Goal: Task Accomplishment & Management: Use online tool/utility

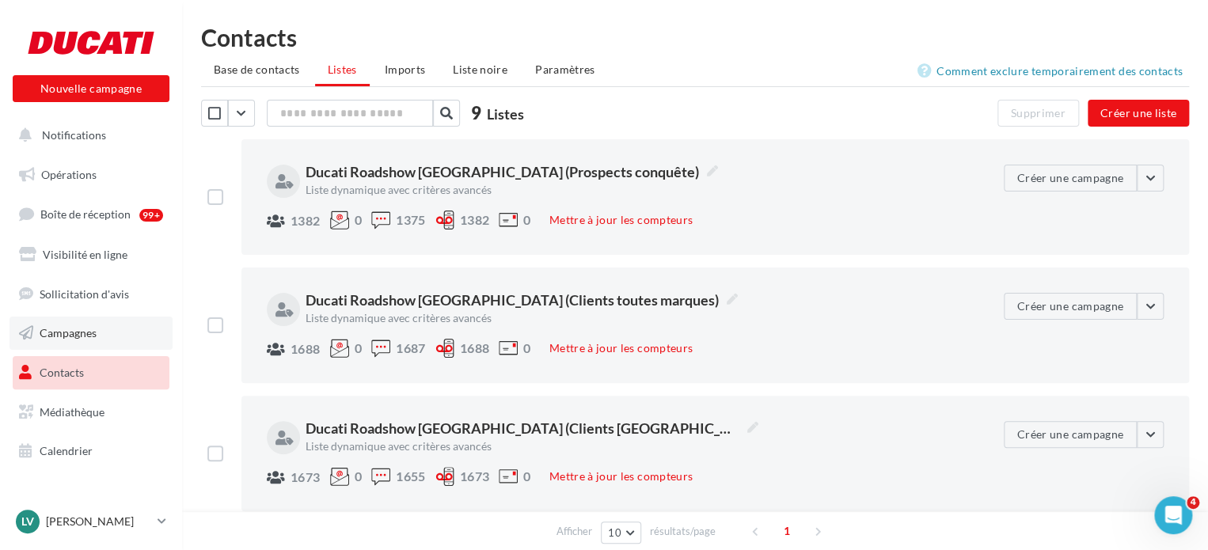
click at [85, 335] on span "Campagnes" at bounding box center [68, 332] width 57 height 13
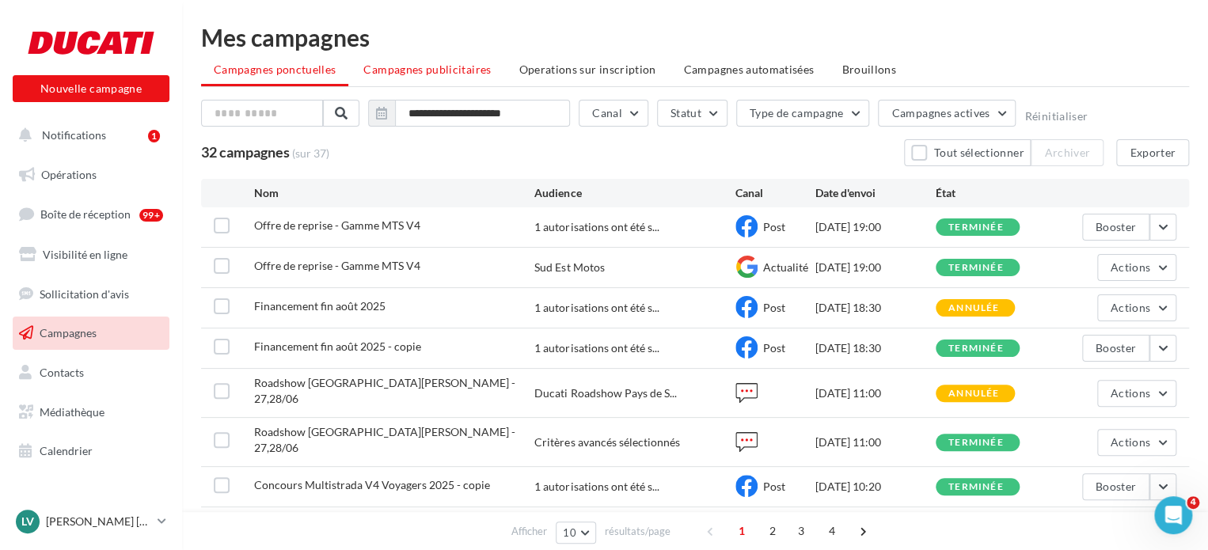
click at [431, 56] on li "Campagnes publicitaires" at bounding box center [427, 69] width 153 height 28
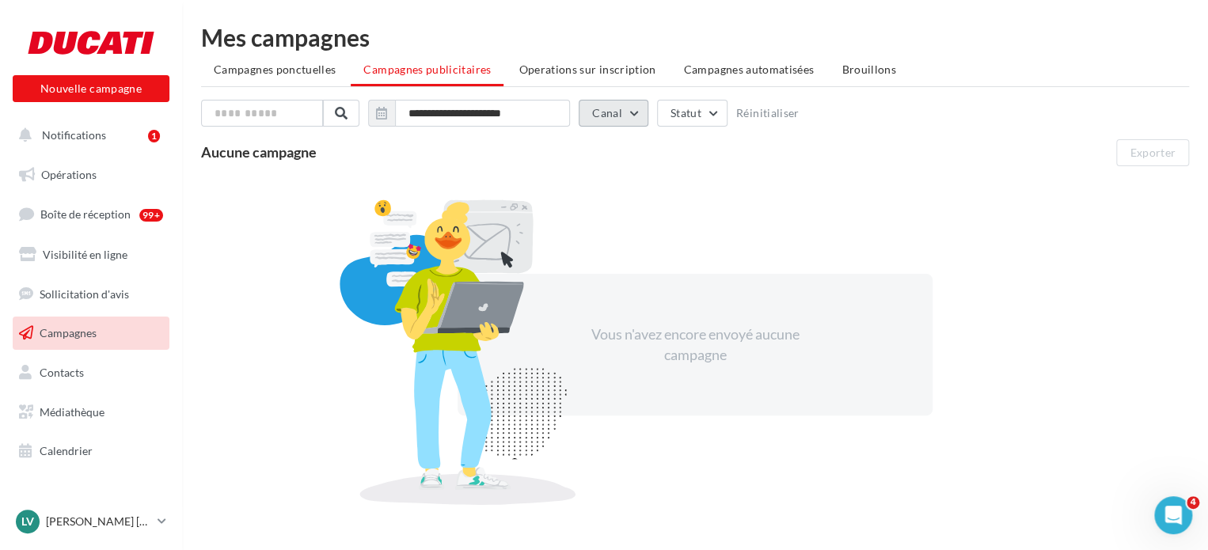
click at [605, 112] on button "Canal" at bounding box center [614, 113] width 70 height 27
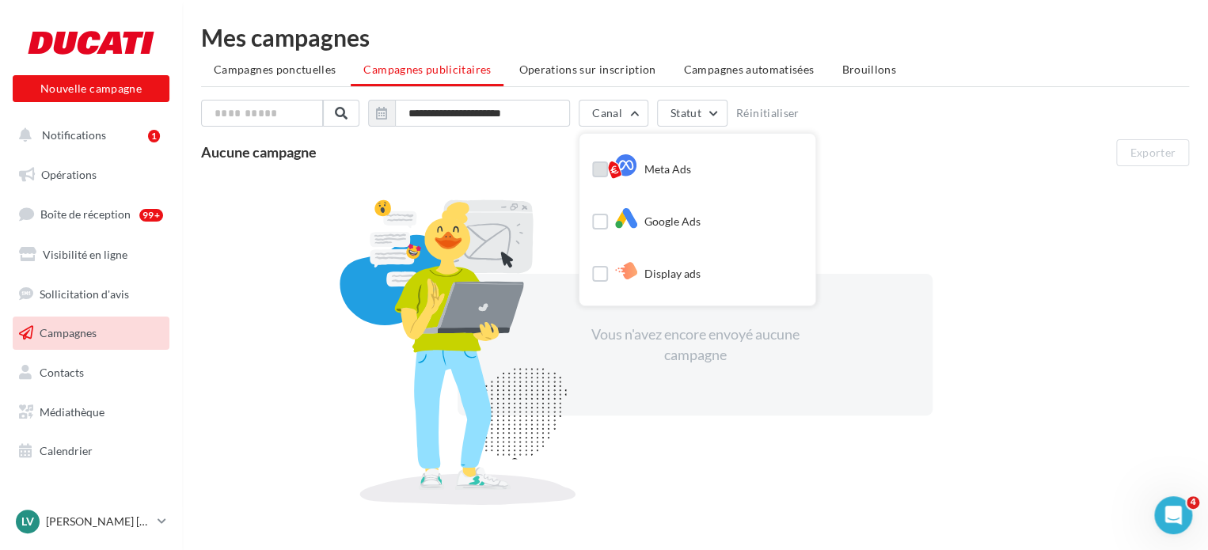
click at [602, 164] on label at bounding box center [600, 169] width 16 height 16
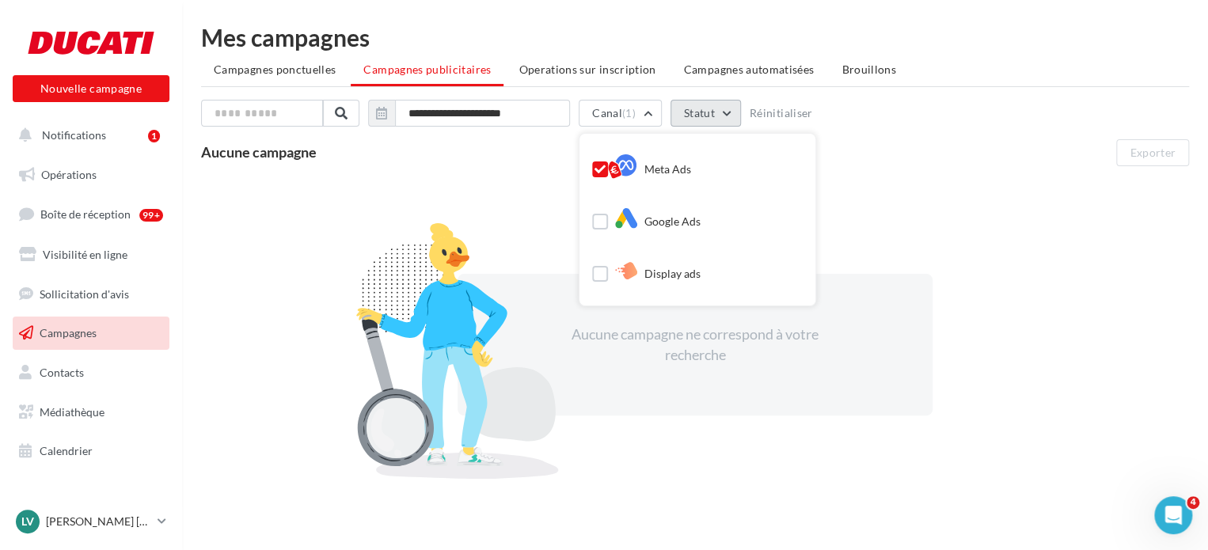
click at [726, 104] on button "Statut" at bounding box center [705, 113] width 70 height 27
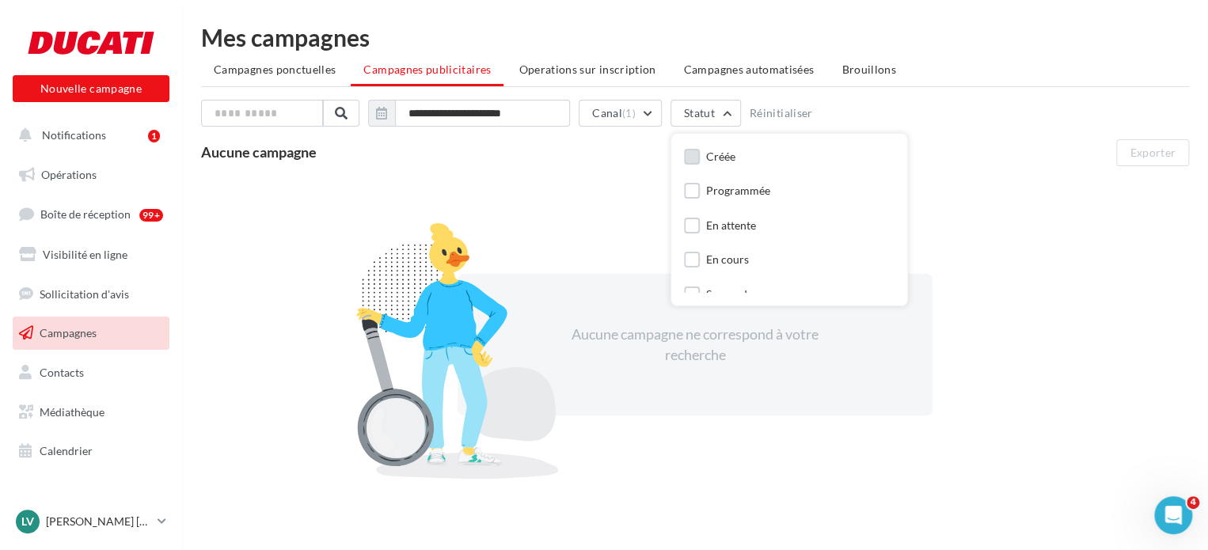
click at [712, 154] on div "Créée" at bounding box center [720, 157] width 29 height 16
click at [640, 117] on button "Canal (1)" at bounding box center [620, 113] width 83 height 27
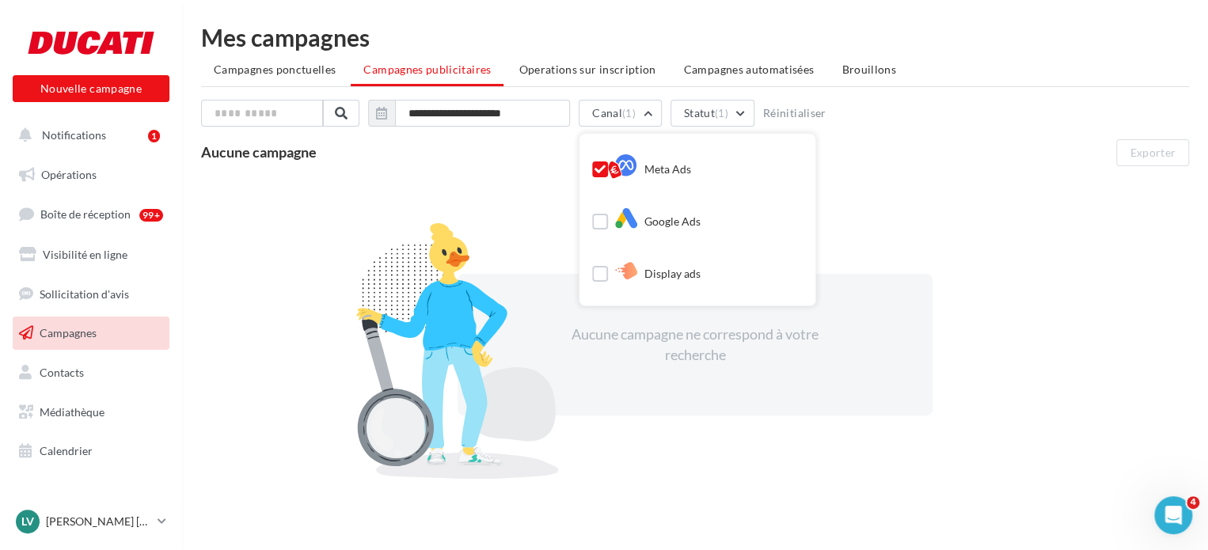
click at [596, 162] on label at bounding box center [600, 169] width 16 height 16
click at [705, 109] on span "(1)" at bounding box center [707, 113] width 13 height 13
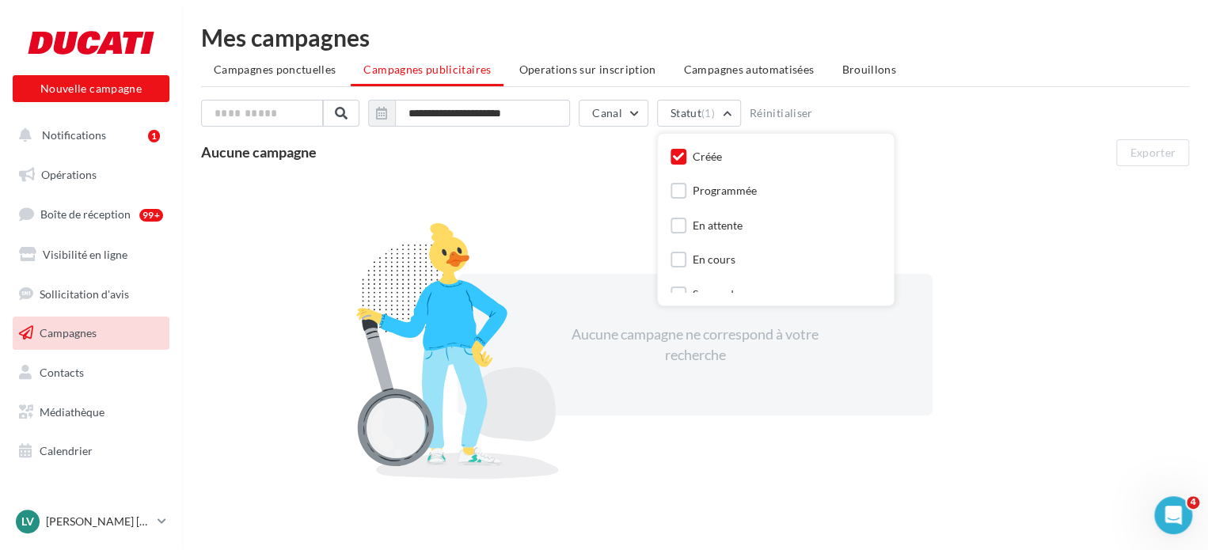
click at [673, 157] on icon at bounding box center [678, 156] width 11 height 11
click at [992, 134] on div "**********" at bounding box center [695, 133] width 988 height 66
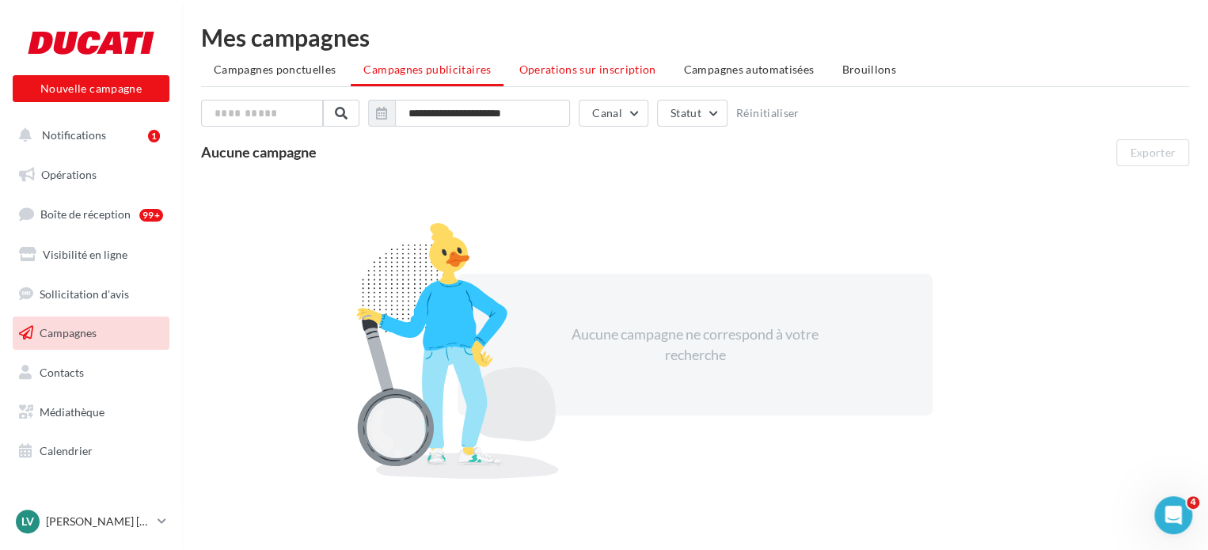
click at [625, 72] on span "Operations sur inscription" at bounding box center [586, 69] width 137 height 13
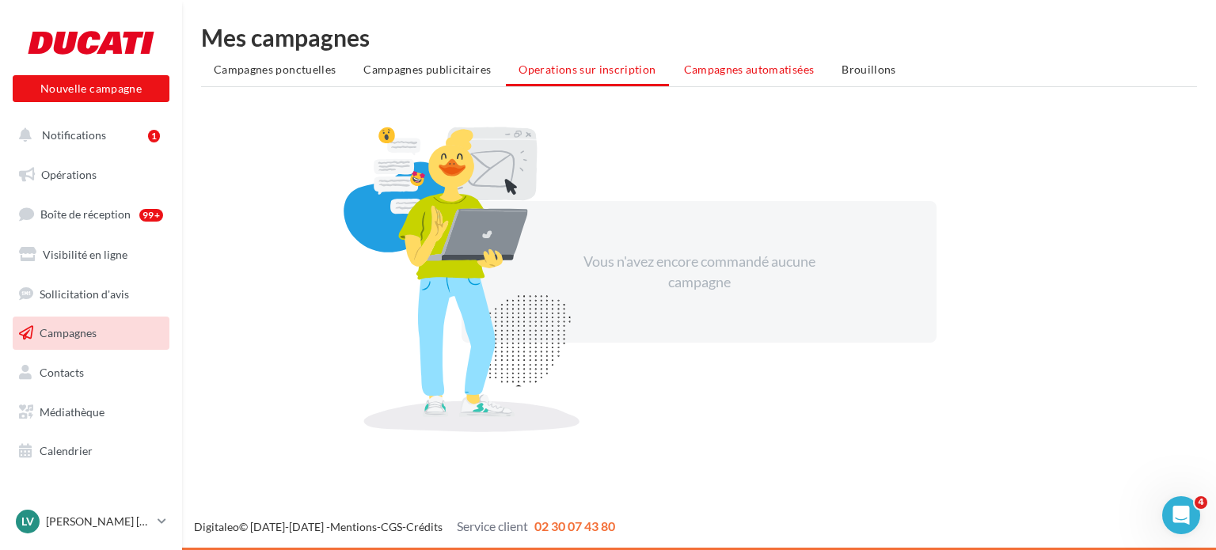
click at [743, 66] on span "Campagnes automatisées" at bounding box center [749, 69] width 131 height 13
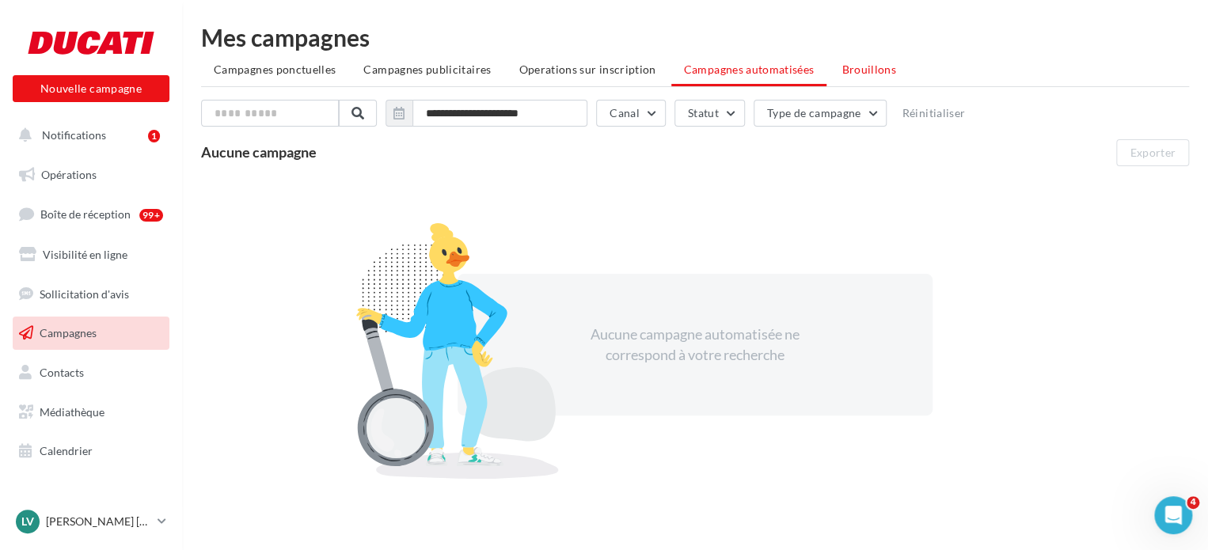
click at [860, 74] on span "Brouillons" at bounding box center [868, 69] width 55 height 13
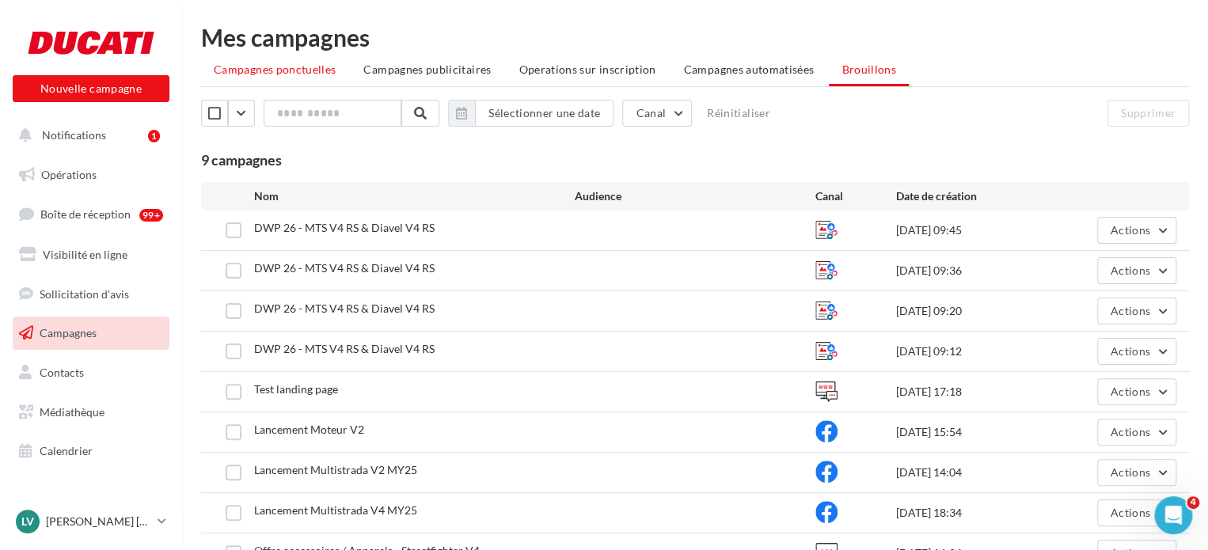
click at [291, 69] on span "Campagnes ponctuelles" at bounding box center [275, 69] width 122 height 13
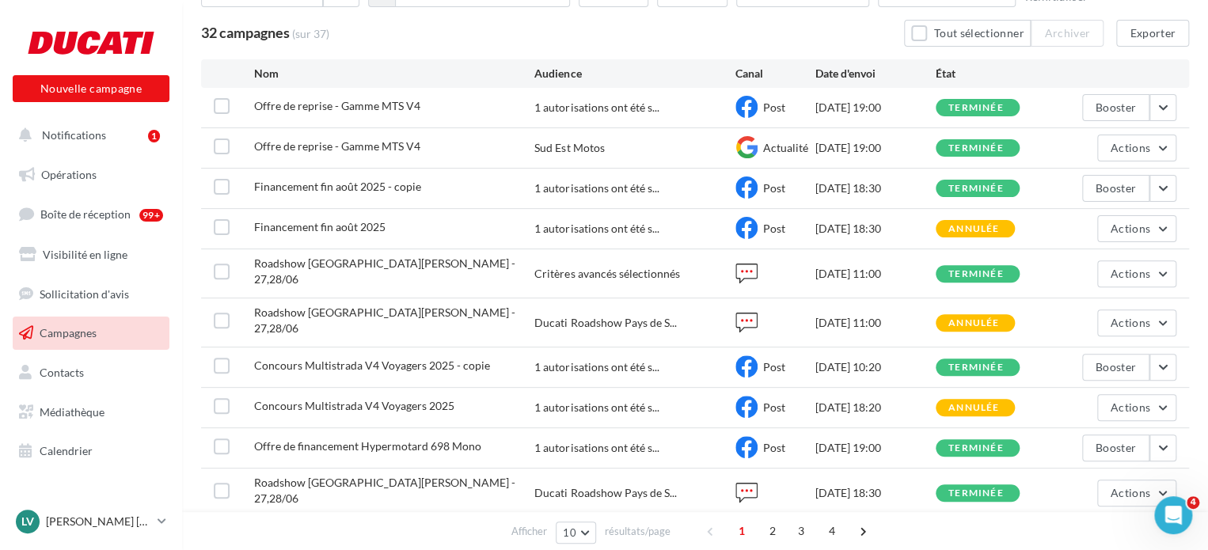
scroll to position [158, 0]
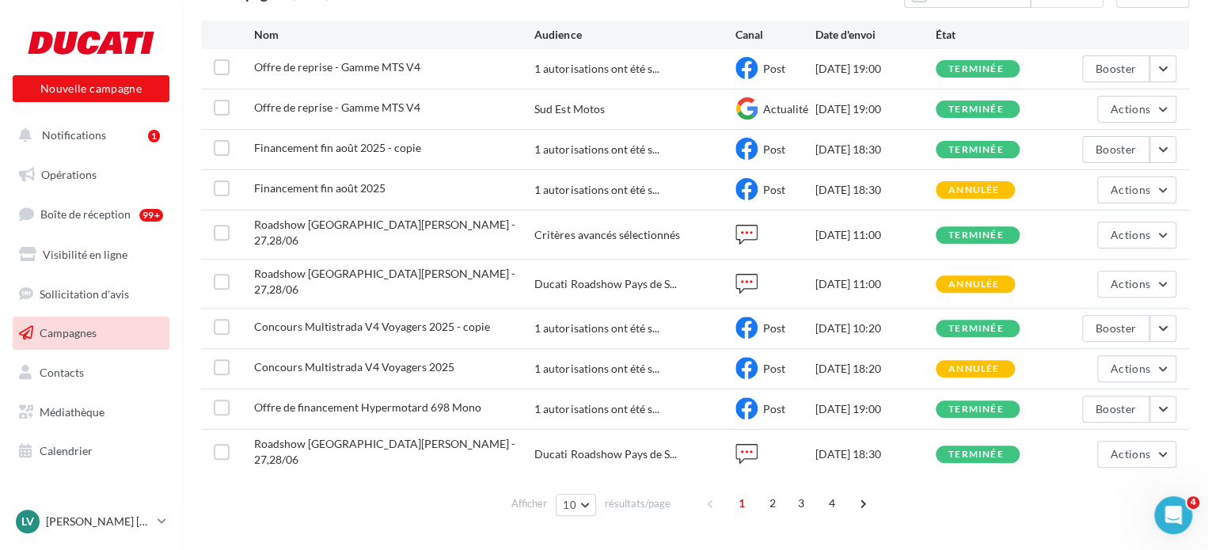
click at [814, 491] on div "1 2 3 4" at bounding box center [788, 503] width 180 height 25
click at [825, 491] on span "4" at bounding box center [831, 503] width 25 height 25
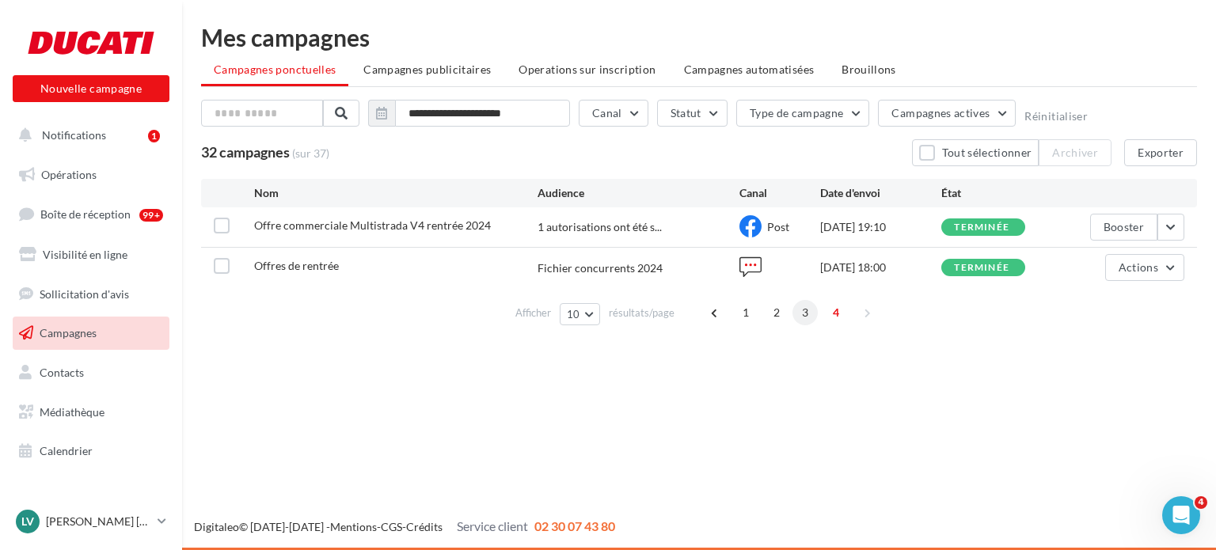
click at [798, 306] on span "3" at bounding box center [804, 312] width 25 height 25
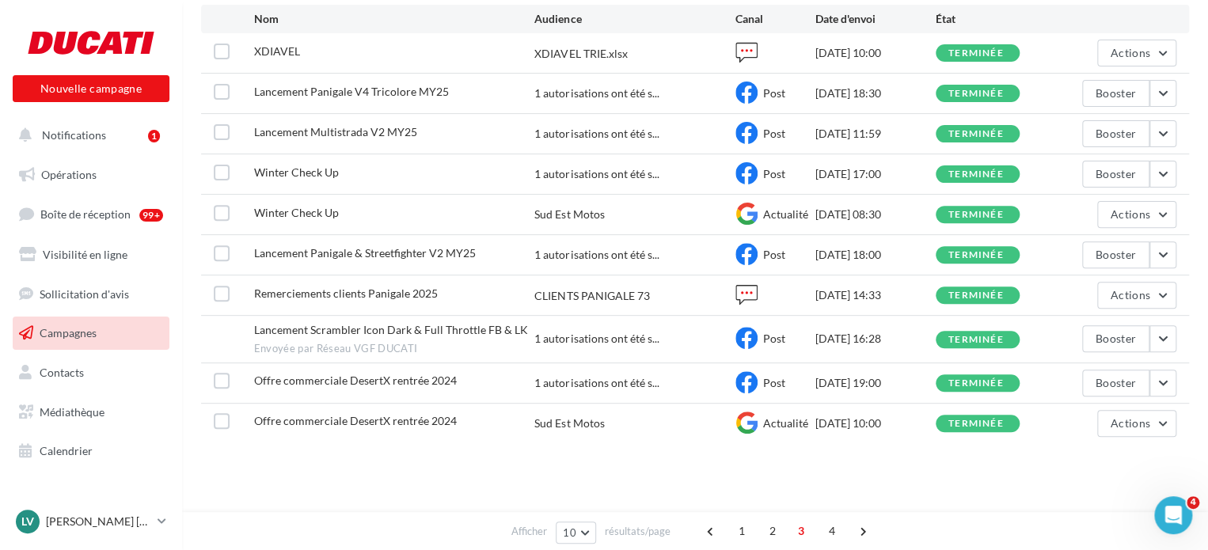
scroll to position [177, 0]
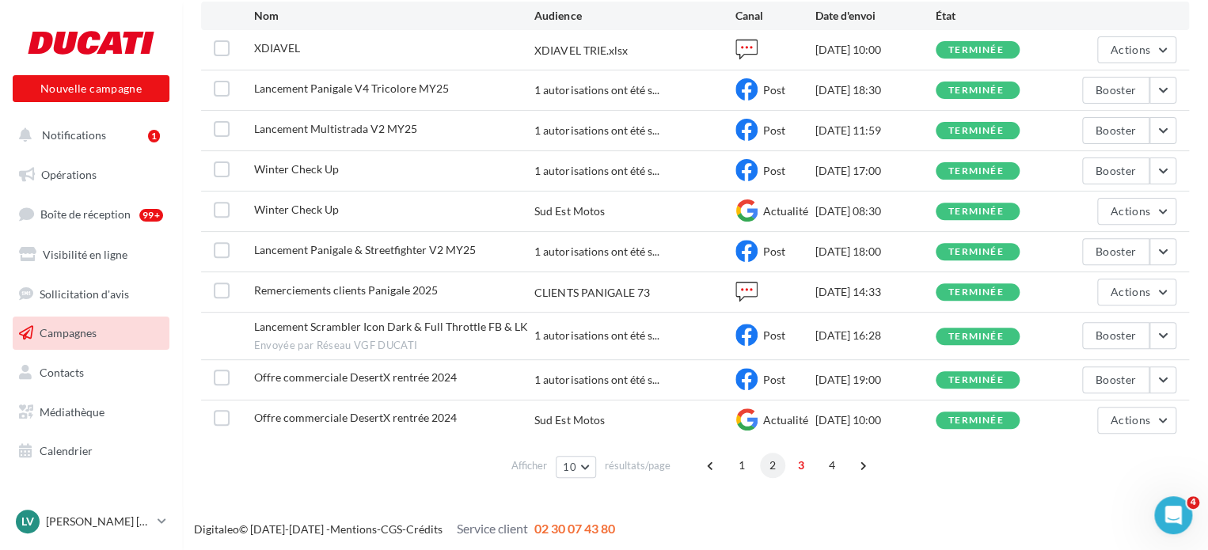
click at [763, 469] on span "2" at bounding box center [772, 465] width 25 height 25
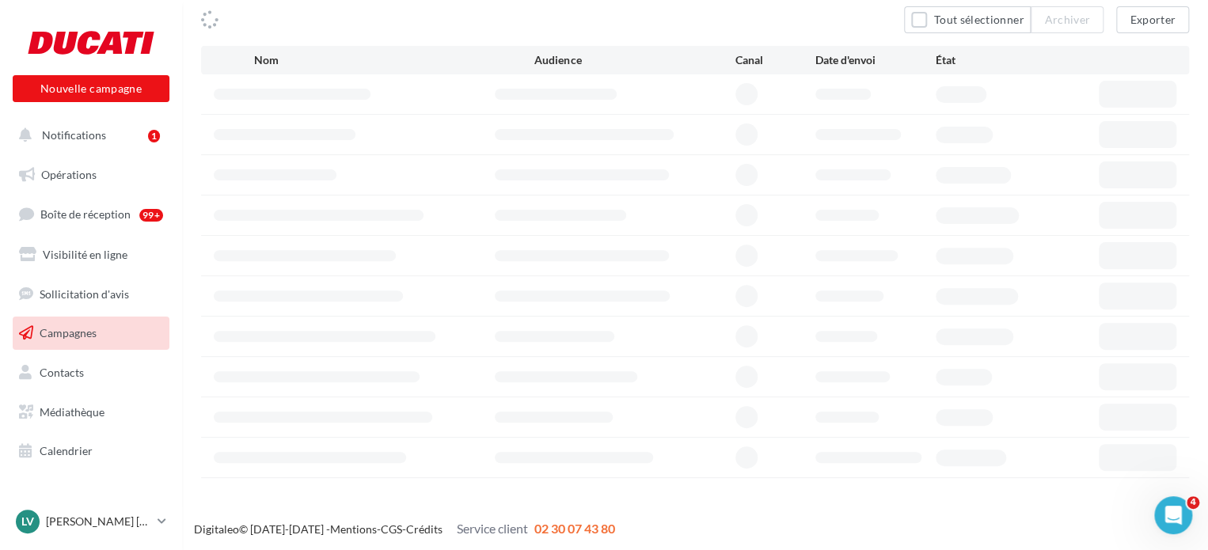
scroll to position [142, 0]
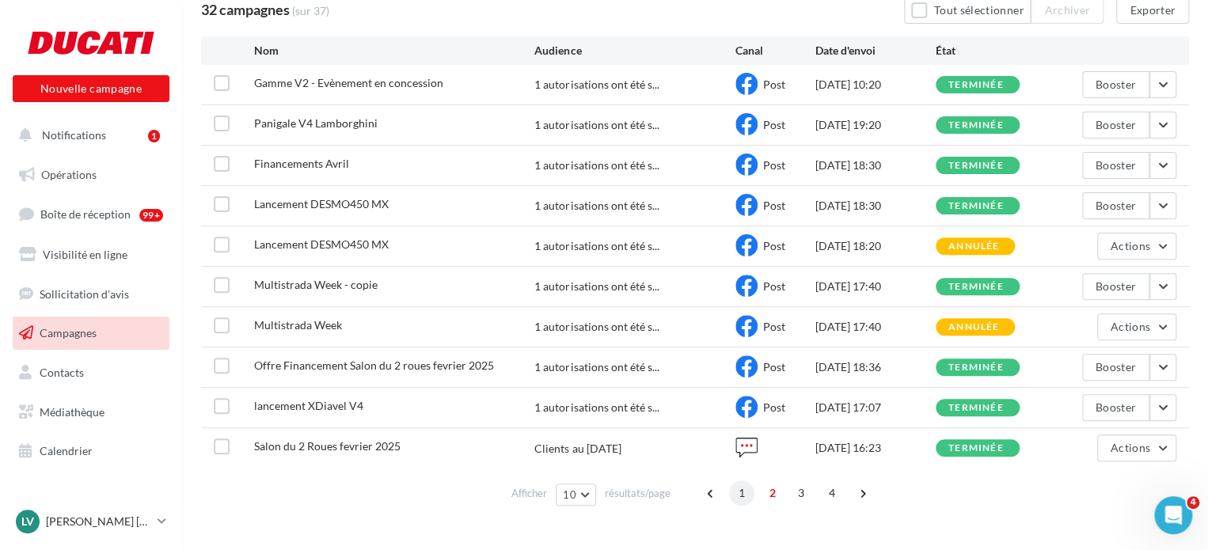
click at [744, 498] on span "1" at bounding box center [741, 492] width 25 height 25
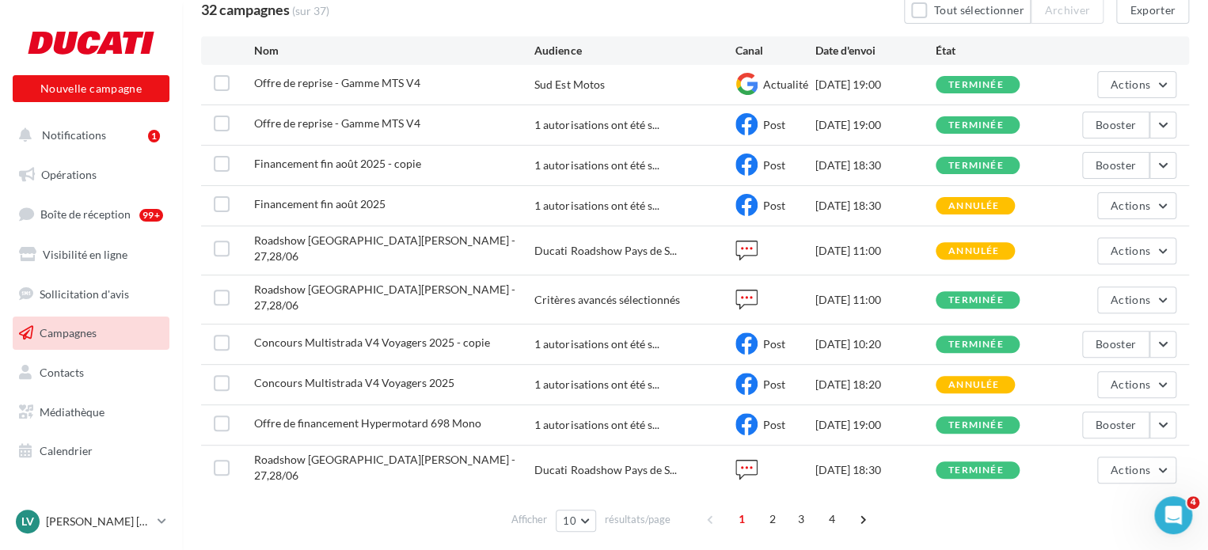
scroll to position [0, 0]
